Goal: Task Accomplishment & Management: Complete application form

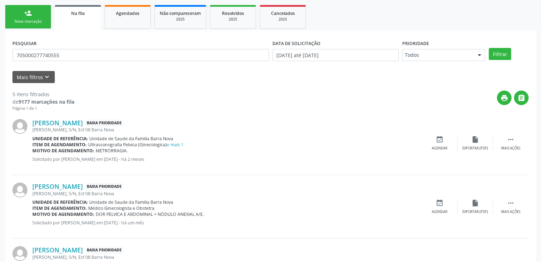
scroll to position [154, 0]
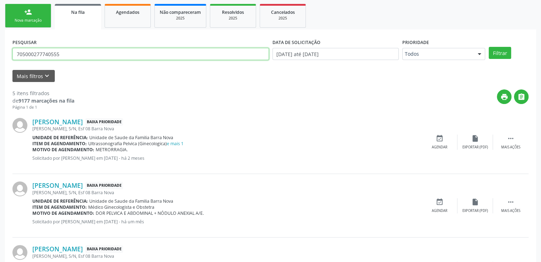
drag, startPoint x: 66, startPoint y: 59, endPoint x: 0, endPoint y: 61, distance: 66.2
click at [0, 61] on div "Acompanhamento Acompanhe a situação das marcações correntes e finalizadas Relat…" at bounding box center [270, 189] width 541 height 505
paste input "709708069609690"
type input "709708069609690"
click at [489, 47] on button "Filtrar" at bounding box center [500, 53] width 22 height 12
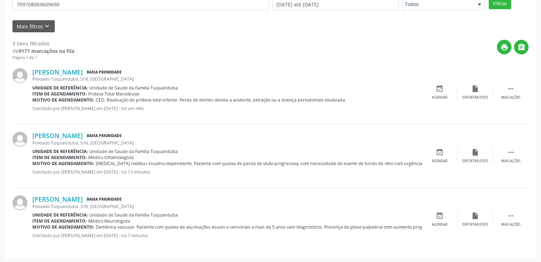
scroll to position [204, 0]
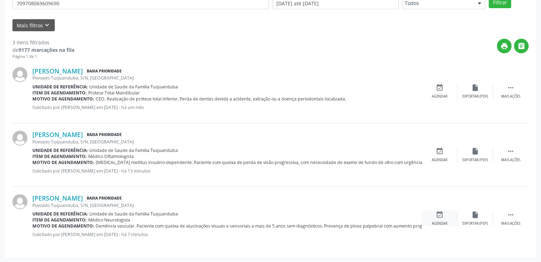
click at [438, 218] on div "event_available Agendar" at bounding box center [440, 218] width 36 height 15
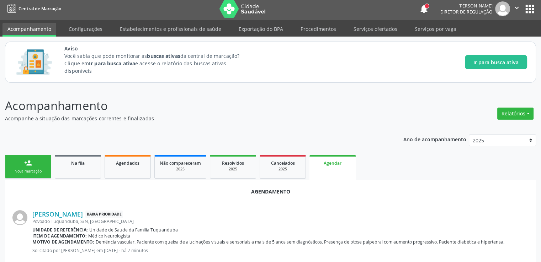
scroll to position [0, 0]
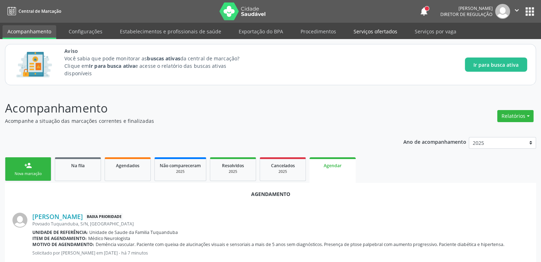
click at [375, 30] on link "Serviços ofertados" at bounding box center [375, 31] width 54 height 12
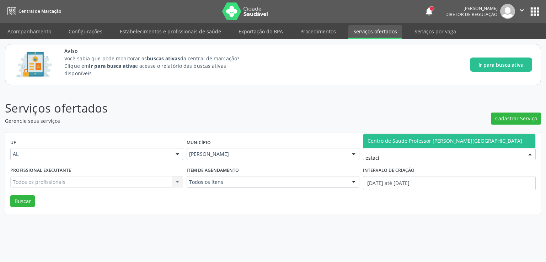
type input "estacio"
click at [395, 141] on span "Centro de Saude Professor [PERSON_NAME][GEOGRAPHIC_DATA]" at bounding box center [445, 141] width 155 height 7
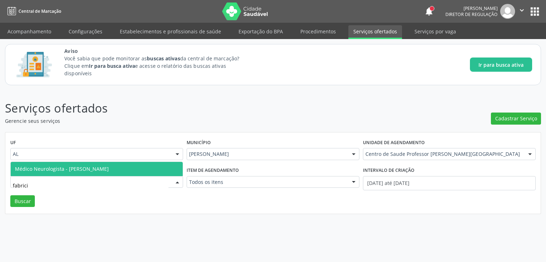
type input "fabricio"
click at [70, 172] on span "Médico Neurologista - [PERSON_NAME]" at bounding box center [62, 169] width 94 height 7
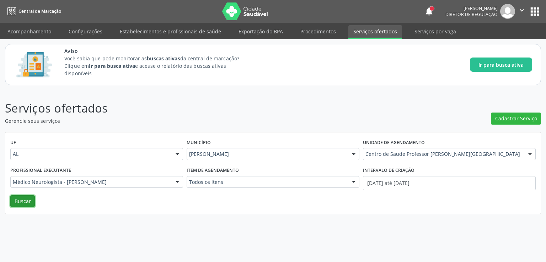
click at [17, 198] on button "Buscar" at bounding box center [22, 202] width 25 height 12
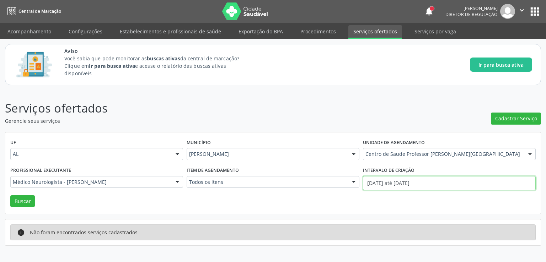
click at [406, 184] on input "[DATE] até [DATE]" at bounding box center [449, 183] width 173 height 14
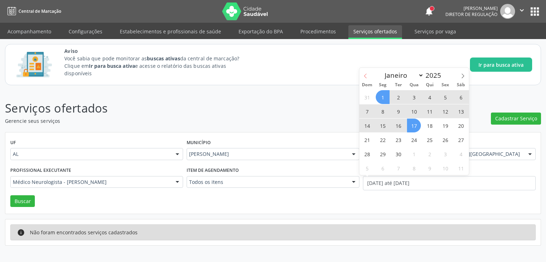
click at [365, 76] on icon at bounding box center [365, 76] width 5 height 5
select select "7"
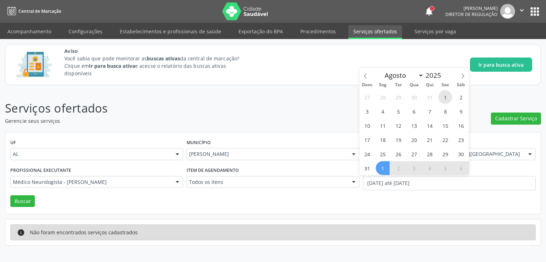
click at [442, 98] on span "1" at bounding box center [445, 97] width 14 height 14
type input "[DATE]"
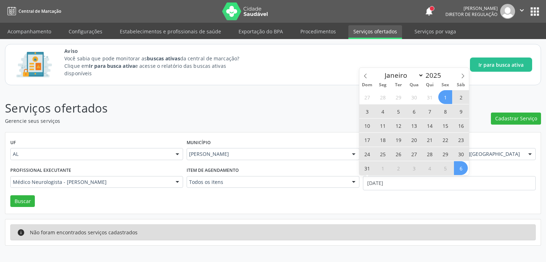
click at [465, 167] on span "6" at bounding box center [461, 168] width 14 height 14
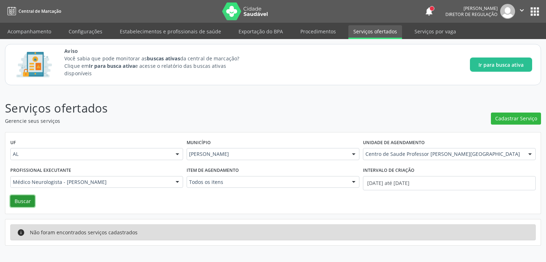
click at [23, 204] on button "Buscar" at bounding box center [22, 202] width 25 height 12
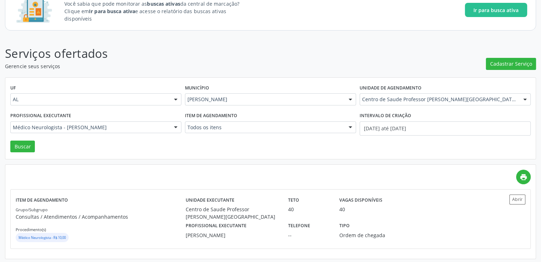
scroll to position [56, 0]
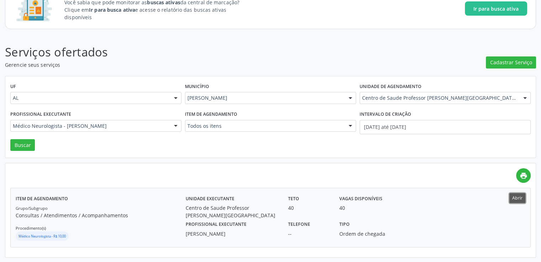
click at [515, 200] on button "Abrir" at bounding box center [517, 198] width 16 height 10
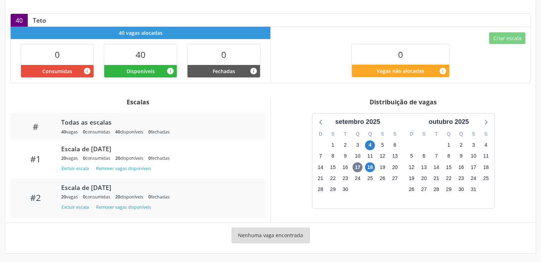
scroll to position [213, 0]
click at [74, 207] on button "Excluir escala" at bounding box center [76, 208] width 31 height 10
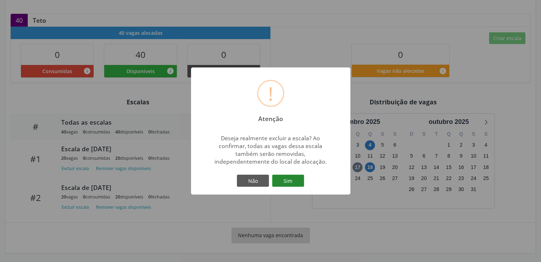
click at [297, 180] on button "Sim" at bounding box center [288, 181] width 32 height 12
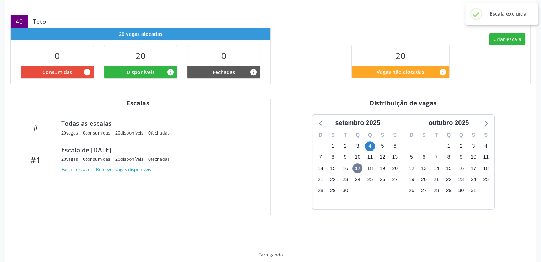
scroll to position [205, 0]
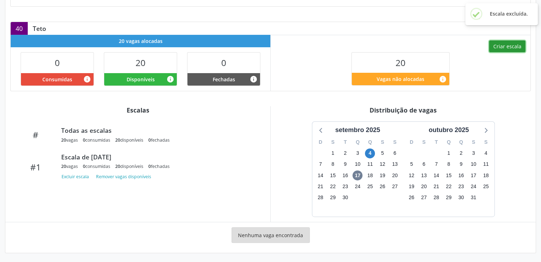
click at [514, 44] on button "Criar escala" at bounding box center [507, 47] width 36 height 12
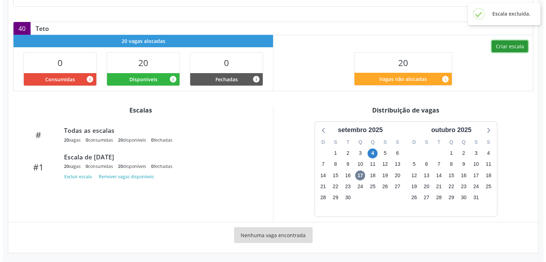
scroll to position [191, 0]
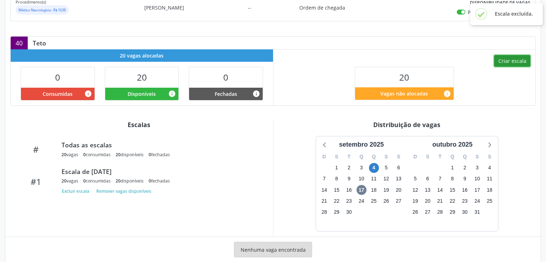
select select "8"
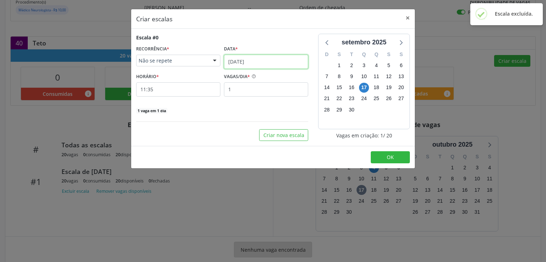
click at [267, 55] on input "[DATE]" at bounding box center [266, 62] width 84 height 14
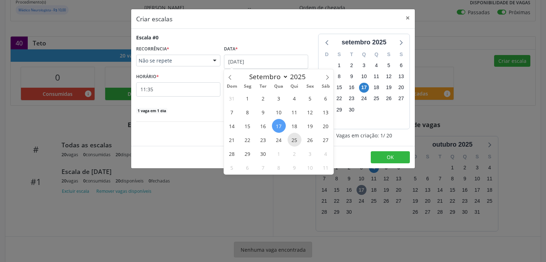
click at [294, 139] on span "25" at bounding box center [295, 140] width 14 height 14
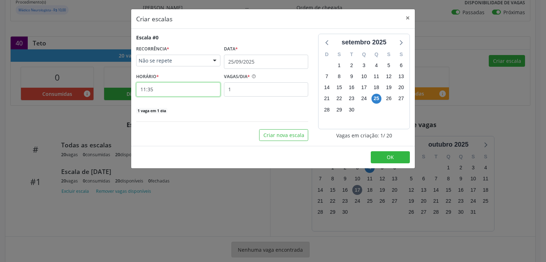
click at [172, 87] on input "11:35" at bounding box center [178, 89] width 84 height 14
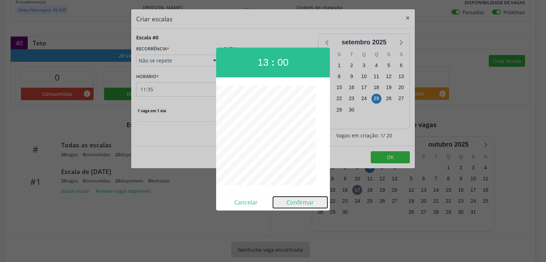
click at [298, 204] on button "Confirmar" at bounding box center [300, 202] width 54 height 11
type input "13:00"
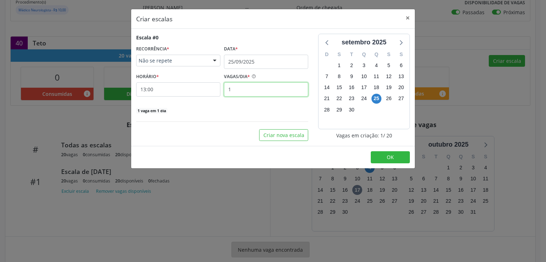
click at [266, 90] on input "1" at bounding box center [266, 89] width 84 height 14
type input "20"
click at [390, 156] on span "OK" at bounding box center [390, 157] width 7 height 7
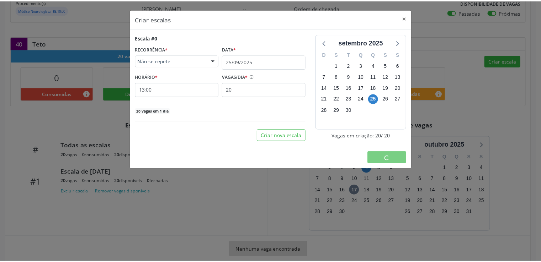
scroll to position [0, 0]
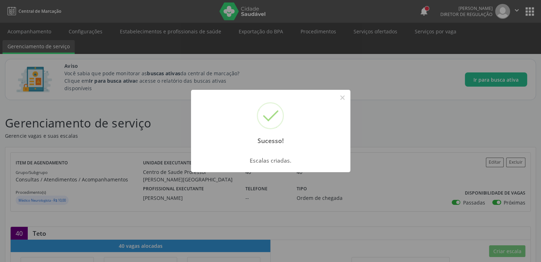
click at [82, 80] on div "Sucesso! × Escalas criadas. OK Cancel" at bounding box center [270, 131] width 541 height 262
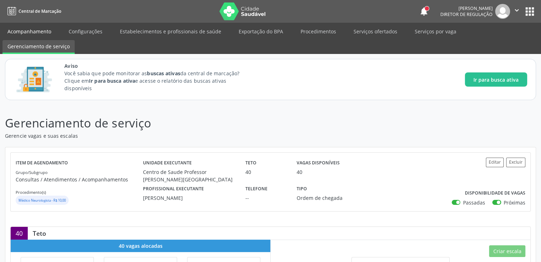
click at [26, 32] on link "Acompanhamento" at bounding box center [29, 31] width 54 height 12
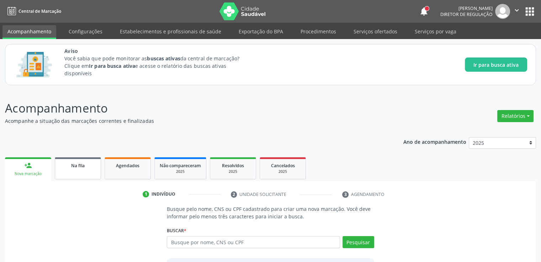
click at [75, 166] on span "Na fila" at bounding box center [78, 166] width 14 height 6
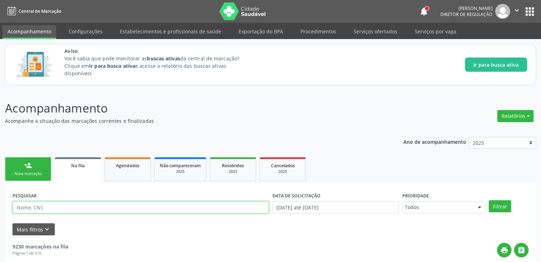
click at [60, 209] on input "text" at bounding box center [140, 208] width 256 height 12
paste input "709708069609690"
type input "709708069609690"
click at [489, 201] on button "Filtrar" at bounding box center [500, 207] width 22 height 12
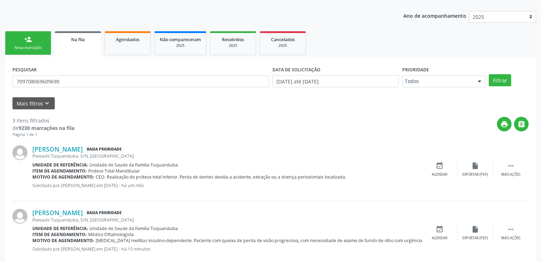
scroll to position [204, 0]
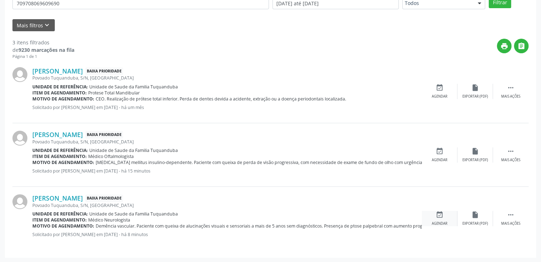
click at [436, 215] on icon "event_available" at bounding box center [440, 215] width 8 height 8
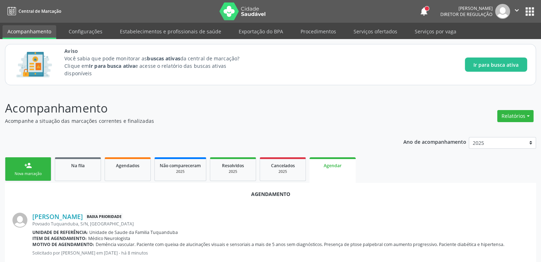
scroll to position [158, 0]
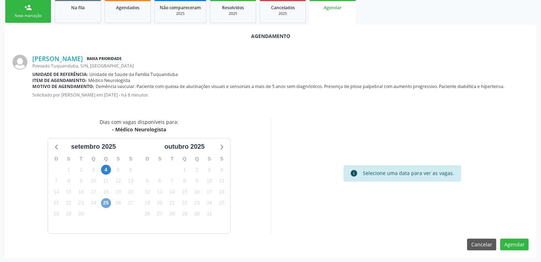
click at [104, 203] on span "25" at bounding box center [106, 203] width 10 height 10
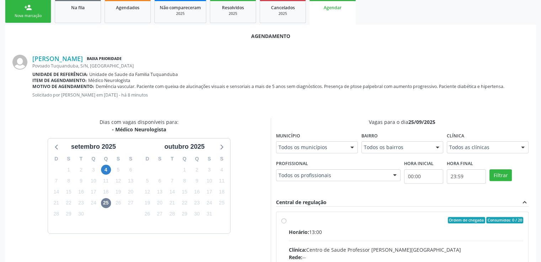
click at [282, 220] on input "Ordem de chegada Consumidos: 0 / 20 Horário: 13:00 Clínica: Centro de Saude Pro…" at bounding box center [283, 220] width 5 height 6
radio input "true"
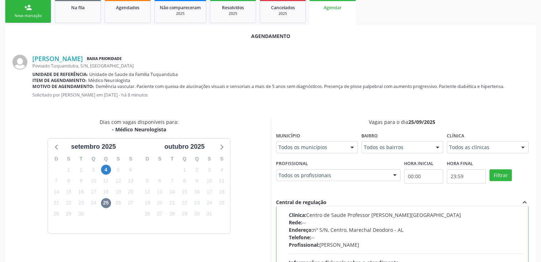
scroll to position [274, 0]
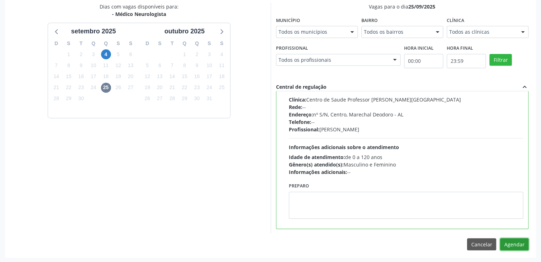
click at [510, 244] on button "Agendar" at bounding box center [514, 245] width 28 height 12
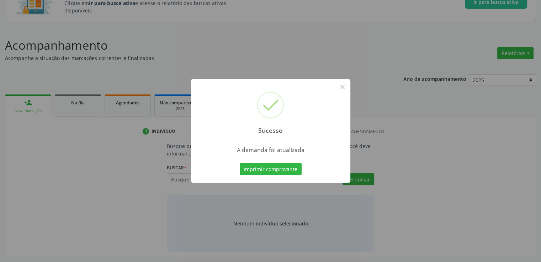
scroll to position [63, 0]
click at [344, 90] on button "×" at bounding box center [342, 87] width 12 height 12
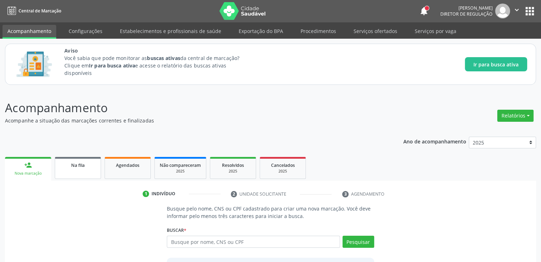
scroll to position [0, 0]
click at [73, 174] on link "Na fila" at bounding box center [78, 169] width 46 height 22
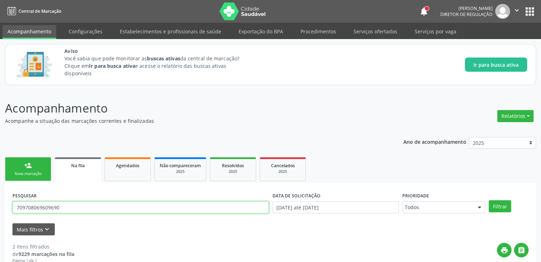
drag, startPoint x: 77, startPoint y: 209, endPoint x: 0, endPoint y: 209, distance: 76.8
click at [0, 209] on div "Acompanhamento Acompanhe a situação das marcações correntes e finalizadas Relat…" at bounding box center [270, 246] width 541 height 313
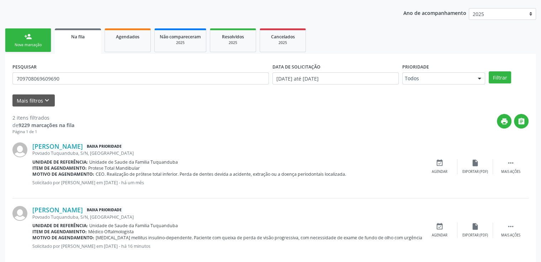
scroll to position [141, 0]
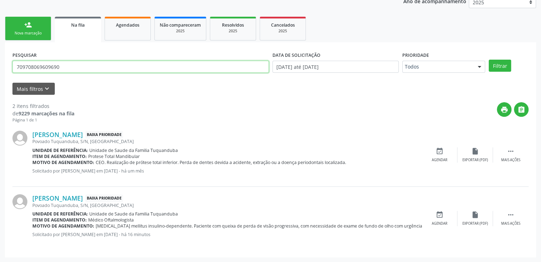
drag, startPoint x: 71, startPoint y: 66, endPoint x: 0, endPoint y: 78, distance: 71.7
click at [0, 78] on div "Acompanhamento Acompanhe a situação das marcações correntes e finalizadas Relat…" at bounding box center [270, 106] width 541 height 313
paste input "700406402810143"
type input "700406402810143"
click at [489, 60] on button "Filtrar" at bounding box center [500, 66] width 22 height 12
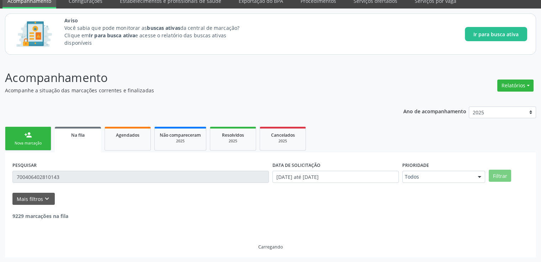
scroll to position [8, 0]
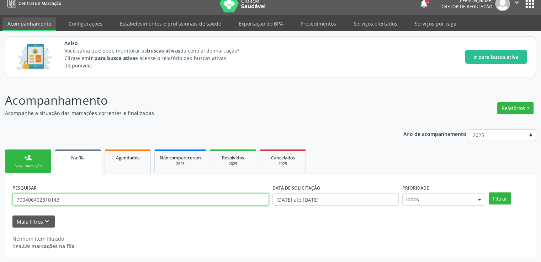
drag, startPoint x: 78, startPoint y: 198, endPoint x: 0, endPoint y: 197, distance: 78.2
click at [0, 197] on div "Acompanhamento Acompanhe a situação das marcações correntes e finalizadas Relat…" at bounding box center [270, 172] width 541 height 180
paste input "700406402810143"
type input "700406402810143"
click at [489, 193] on button "Filtrar" at bounding box center [500, 199] width 22 height 12
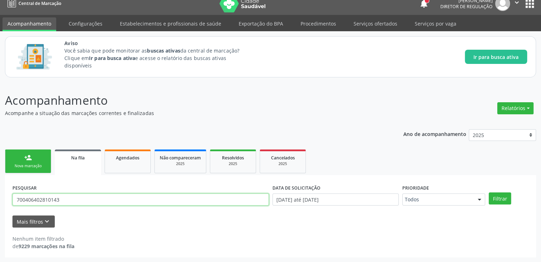
drag, startPoint x: 71, startPoint y: 199, endPoint x: 0, endPoint y: 188, distance: 71.9
click at [0, 188] on div "Acompanhamento Acompanhe a situação das marcações correntes e finalizadas Relat…" at bounding box center [270, 172] width 541 height 180
paste input "704004896468160"
type input "704004896468160"
click at [489, 193] on button "Filtrar" at bounding box center [500, 199] width 22 height 12
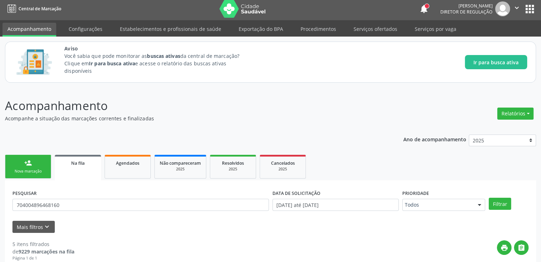
scroll to position [0, 0]
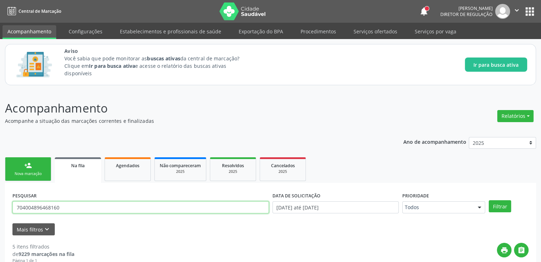
drag, startPoint x: 73, startPoint y: 210, endPoint x: 0, endPoint y: 213, distance: 72.6
paste input "700406402810143"
type input "700406402810143"
click at [489, 201] on button "Filtrar" at bounding box center [500, 207] width 22 height 12
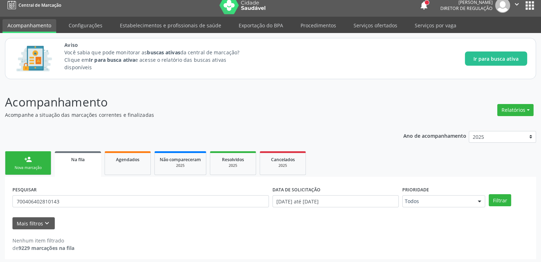
scroll to position [8, 0]
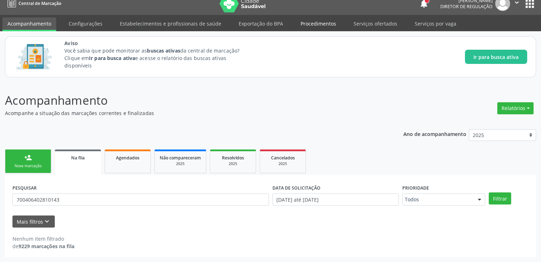
click at [307, 26] on link "Procedimentos" at bounding box center [318, 23] width 46 height 12
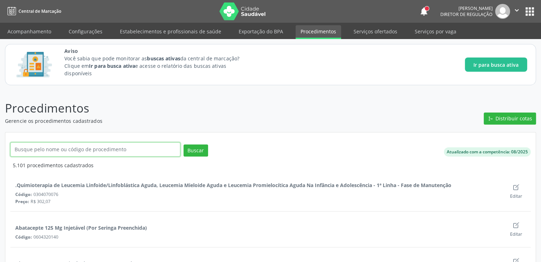
click at [36, 151] on input "text" at bounding box center [95, 150] width 170 height 14
type input "DOPPLER"
click button "Buscar" at bounding box center [195, 151] width 25 height 12
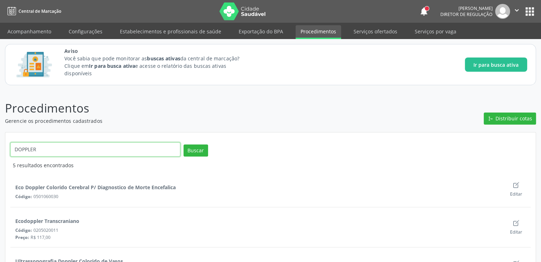
drag, startPoint x: 74, startPoint y: 150, endPoint x: 15, endPoint y: 155, distance: 58.9
click at [15, 155] on input "DOPPLER" at bounding box center [95, 150] width 170 height 14
type input "CAROTIDAS"
click button "Buscar" at bounding box center [195, 151] width 25 height 12
